Goal: Communication & Community: Answer question/provide support

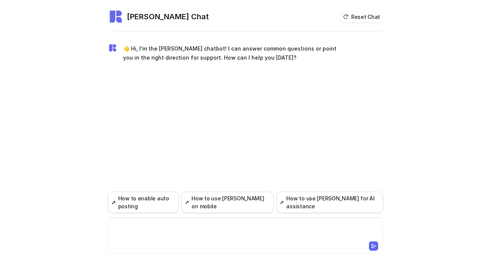
click at [147, 235] on div at bounding box center [245, 231] width 271 height 17
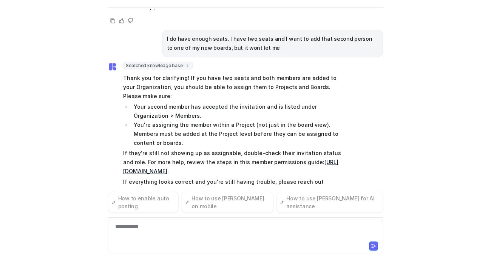
scroll to position [188, 0]
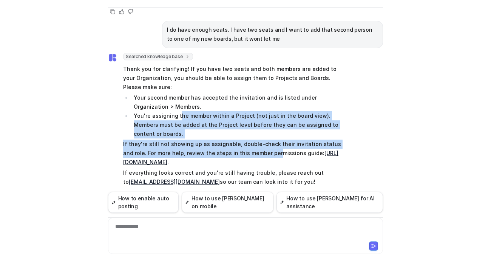
drag, startPoint x: 180, startPoint y: 107, endPoint x: 264, endPoint y: 147, distance: 93.2
click at [264, 147] on span "Thank you for clarifying! If you have two seats and both members are added to y…" at bounding box center [233, 125] width 221 height 125
click at [194, 111] on li "You're assigning the member within a Project (not just in the board view). Memb…" at bounding box center [237, 124] width 212 height 27
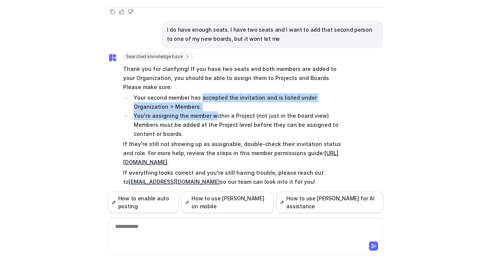
drag, startPoint x: 200, startPoint y: 89, endPoint x: 213, endPoint y: 107, distance: 21.8
click at [213, 107] on ul "Your second member has accepted the invitation and is listed under Organization…" at bounding box center [233, 115] width 221 height 45
click at [185, 100] on li "Your second member has accepted the invitation and is listed under Organization…" at bounding box center [237, 102] width 212 height 18
